Goal: Information Seeking & Learning: Learn about a topic

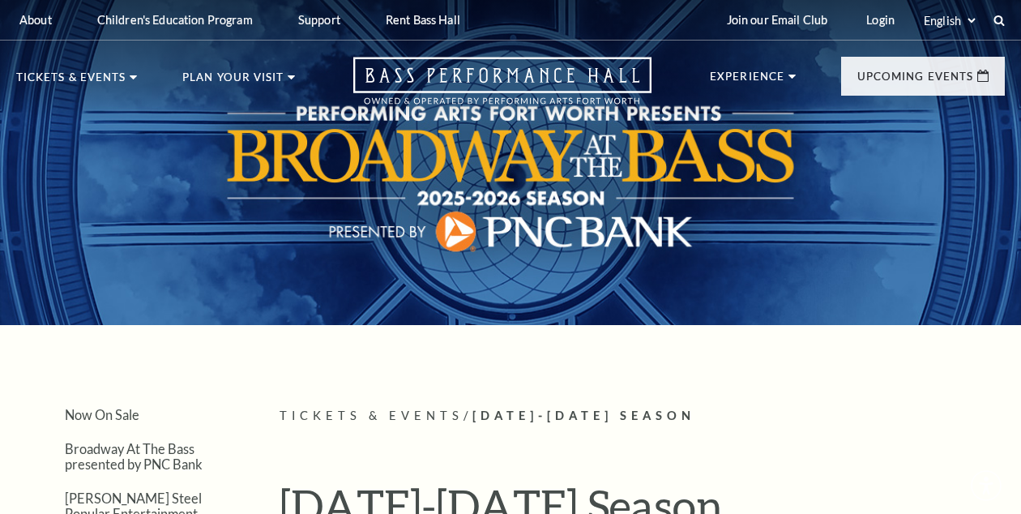
click at [767, 303] on div at bounding box center [510, 154] width 1021 height 342
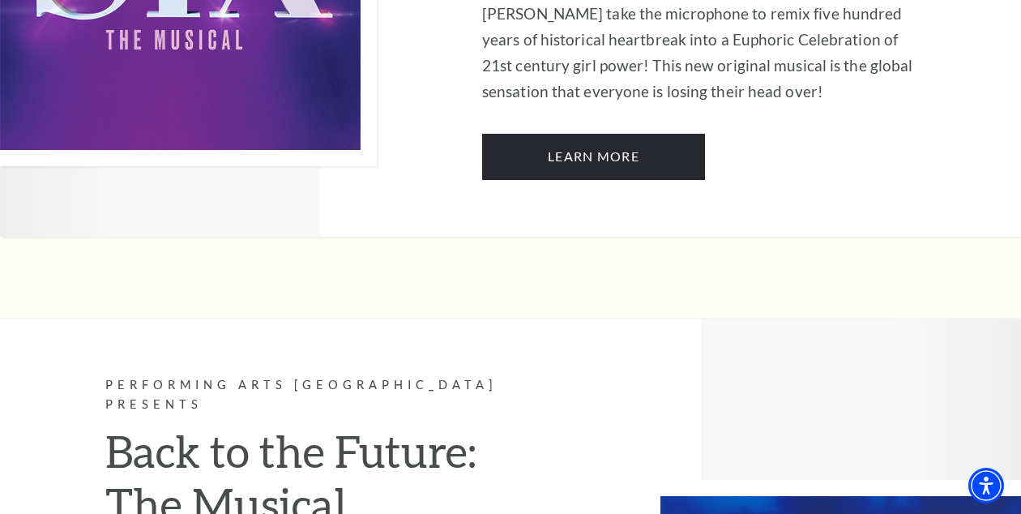
scroll to position [6613, 0]
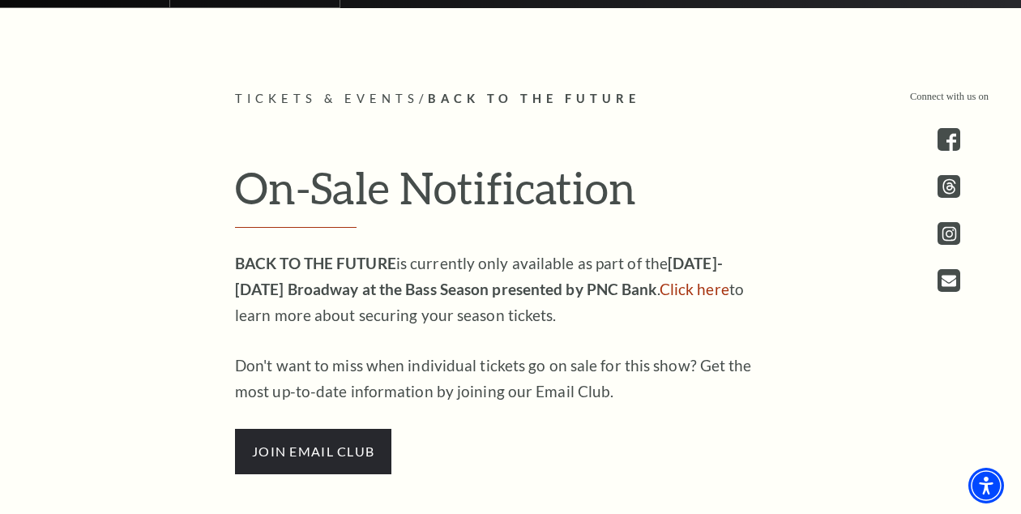
scroll to position [681, 0]
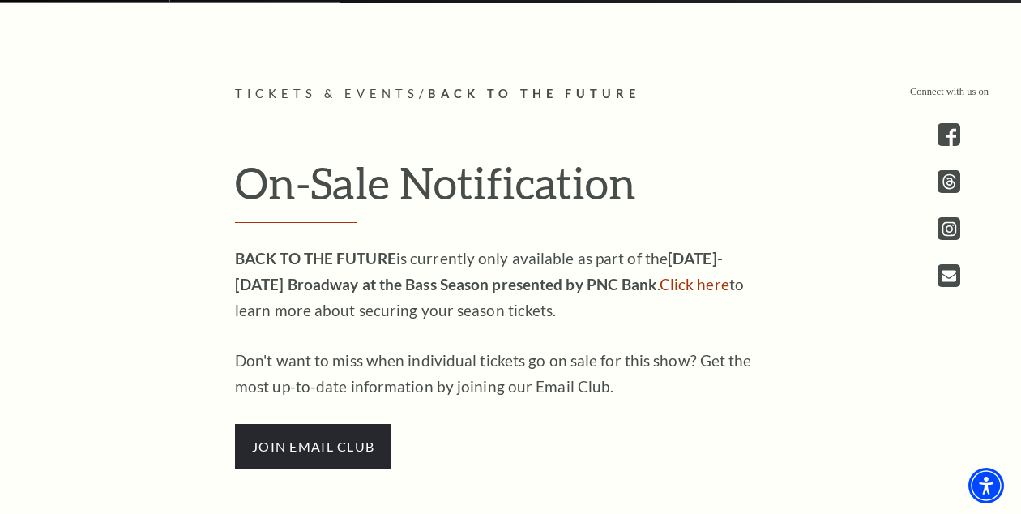
click at [548, 400] on p "Don't want to miss when individual tickets go on sale for this show? Get the mo…" at bounding box center [498, 374] width 527 height 52
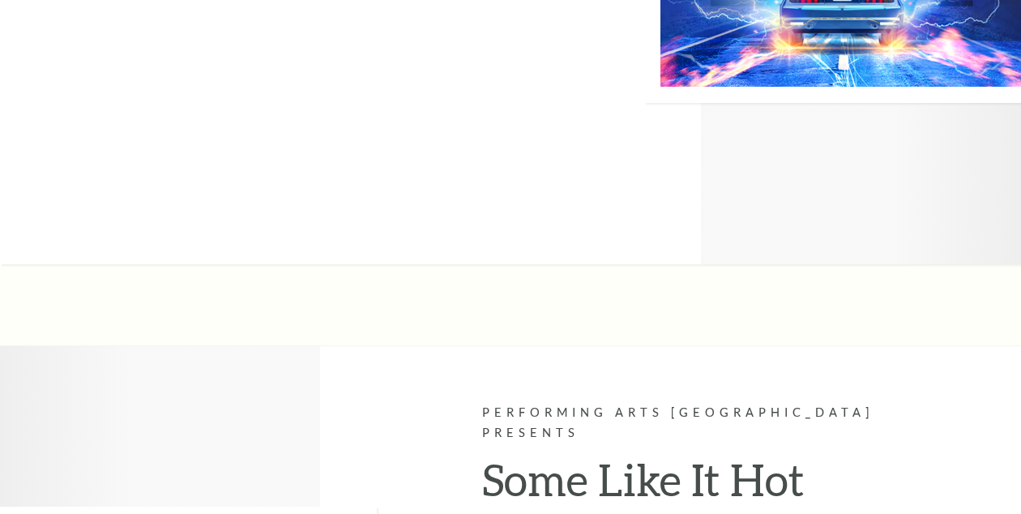
scroll to position [6613, 0]
